Goal: Task Accomplishment & Management: Manage account settings

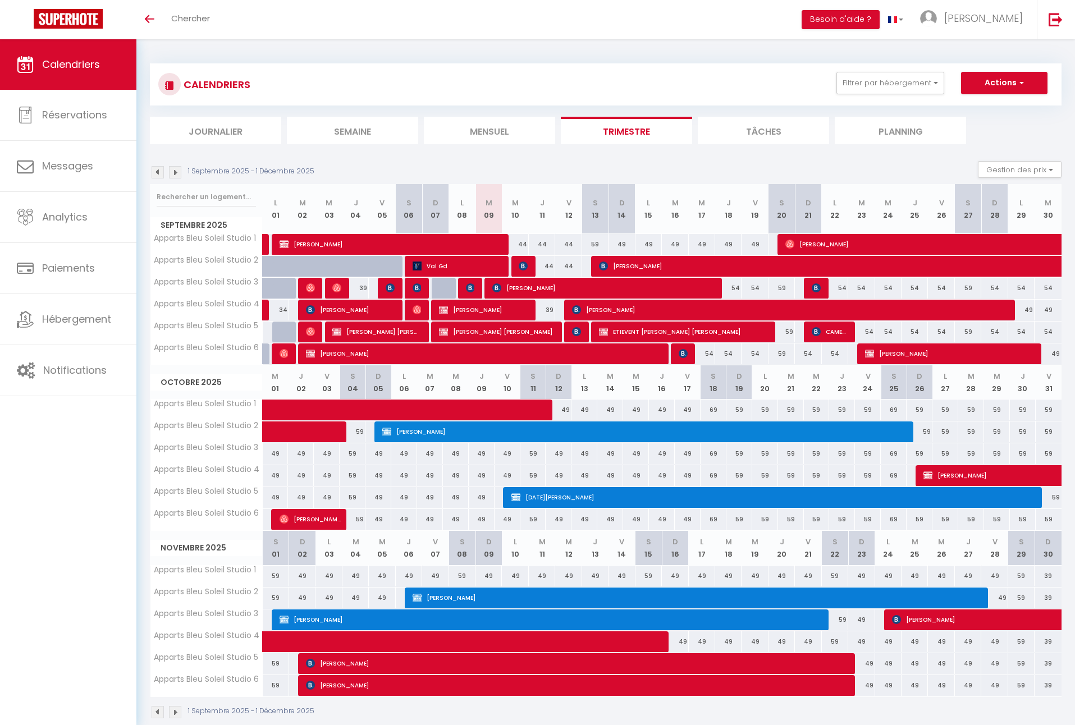
click at [523, 243] on div "44" at bounding box center [515, 244] width 26 height 21
type input "44"
type input "Mer 10 Septembre 2025"
type input "Jeu 11 Septembre 2025"
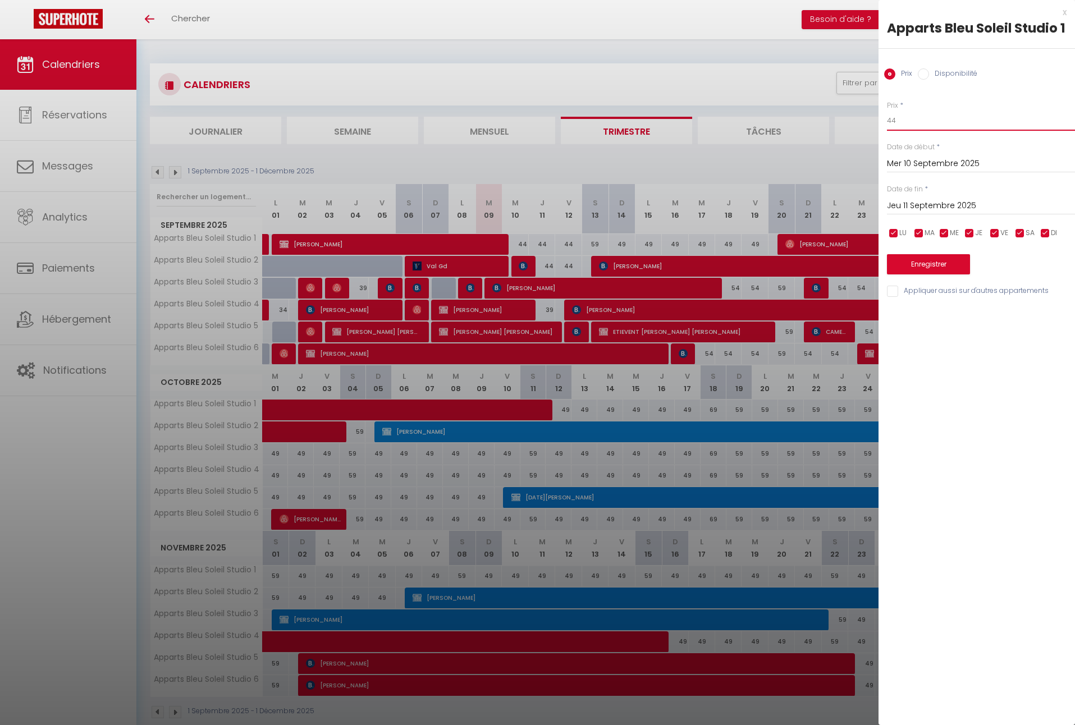
drag, startPoint x: 905, startPoint y: 118, endPoint x: 867, endPoint y: 118, distance: 38.2
click at [867, 118] on body "🟢 Des questions ou besoin d'assistance pour la migration AirBnB? Connectez-vous…" at bounding box center [537, 401] width 1075 height 725
type input "39"
click at [924, 203] on input "Jeu 11 Septembre 2025" at bounding box center [981, 206] width 188 height 15
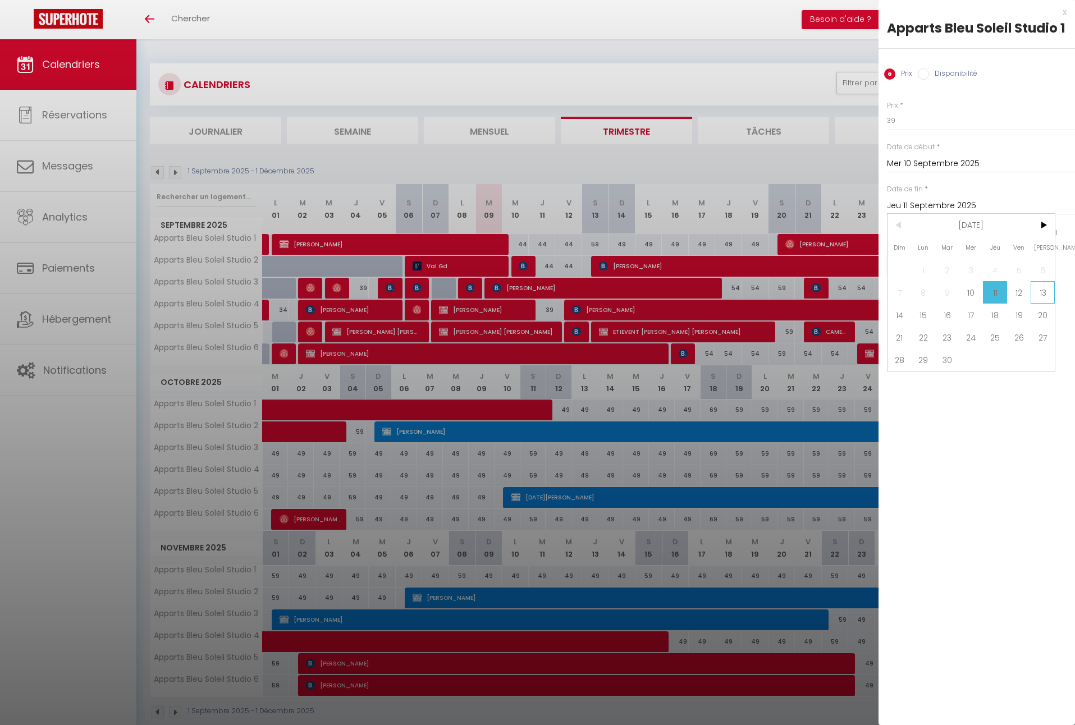
click at [1035, 288] on span "13" at bounding box center [1042, 292] width 24 height 22
type input "[DATE]"
click at [942, 258] on button "Enregistrer" at bounding box center [928, 264] width 83 height 20
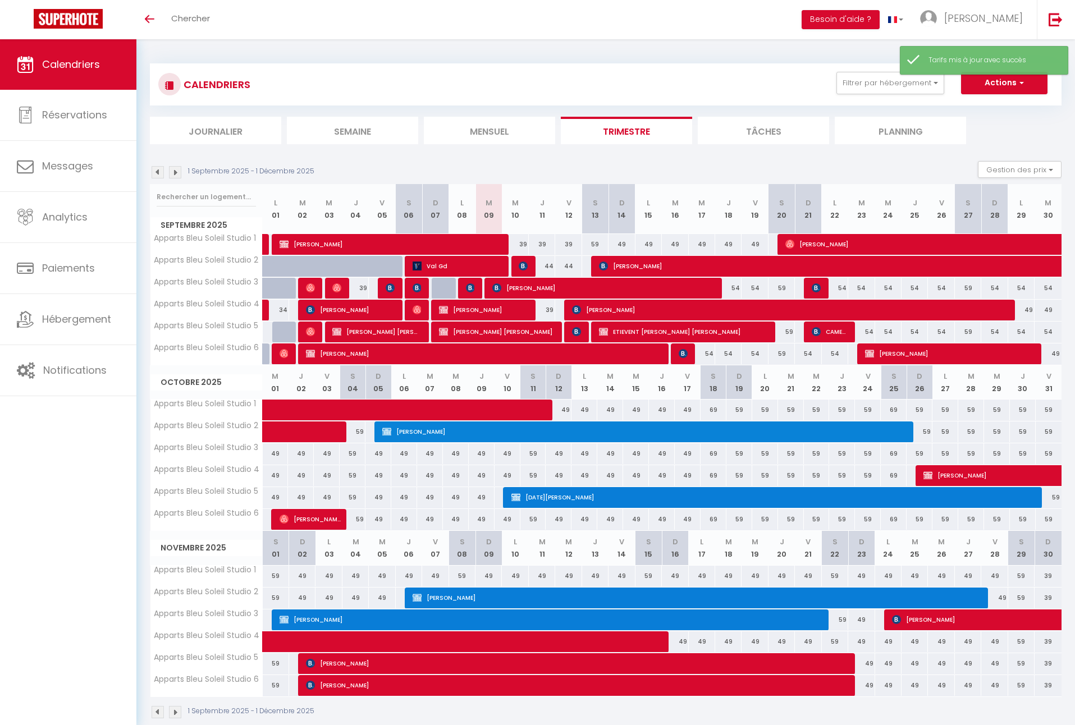
drag, startPoint x: 549, startPoint y: 308, endPoint x: 610, endPoint y: 235, distance: 94.9
click at [550, 308] on div "39" at bounding box center [542, 310] width 26 height 21
type input "39"
type input "Jeu 11 Septembre 2025"
type input "Ven 12 Septembre 2025"
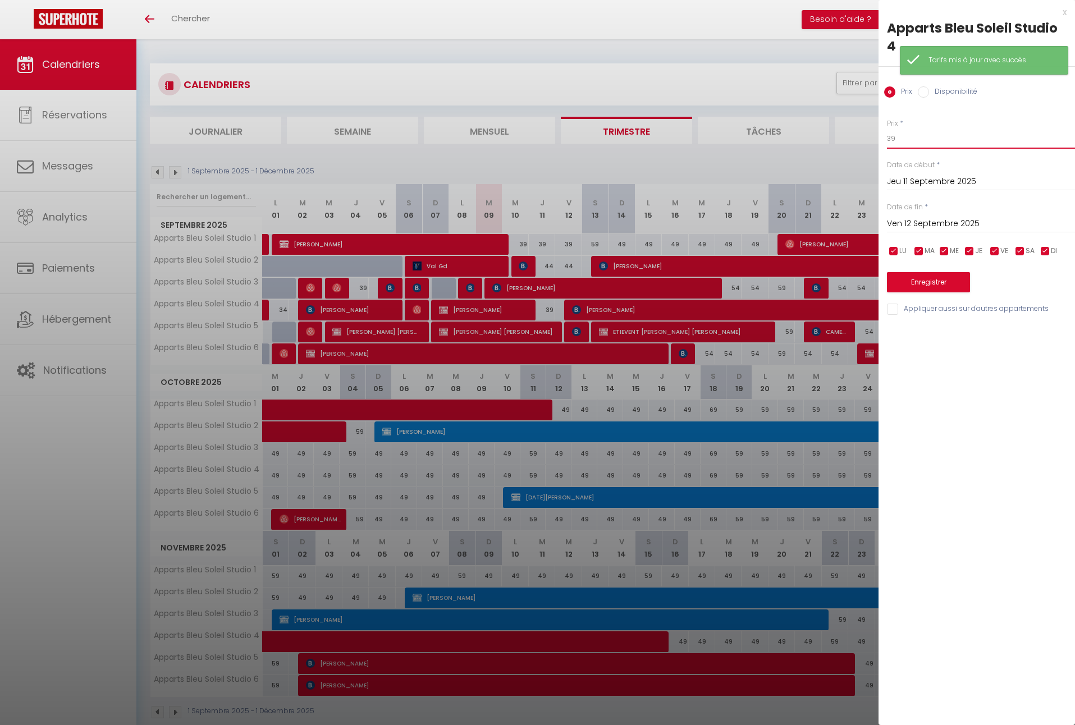
click at [902, 141] on input "39" at bounding box center [981, 139] width 188 height 20
type input "34"
click at [932, 279] on button "Enregistrer" at bounding box center [928, 282] width 83 height 20
